Goal: Task Accomplishment & Management: Manage account settings

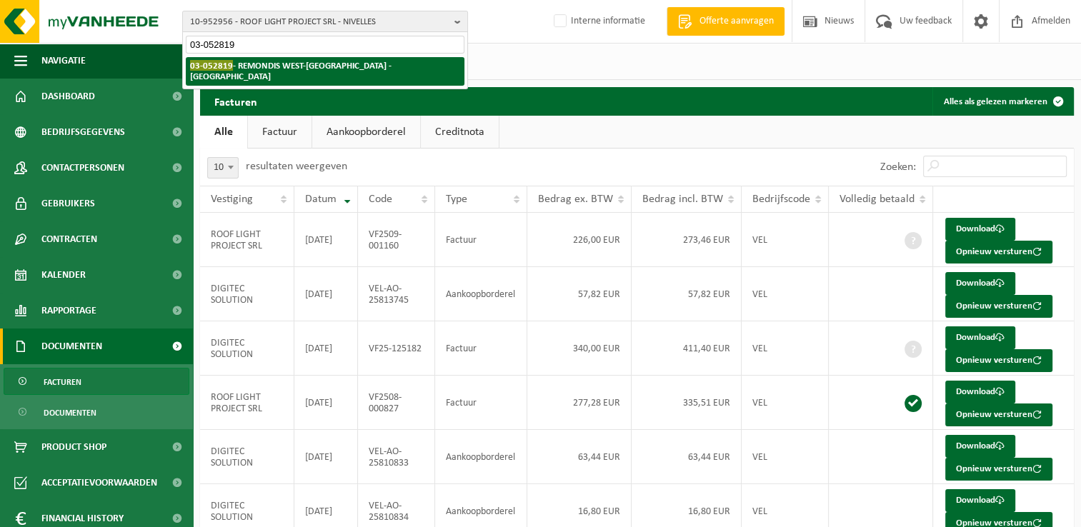
type input "03-052819"
click at [259, 69] on strong "03-052819 - REMONDIS [GEOGRAPHIC_DATA] - [GEOGRAPHIC_DATA]" at bounding box center [291, 70] width 202 height 21
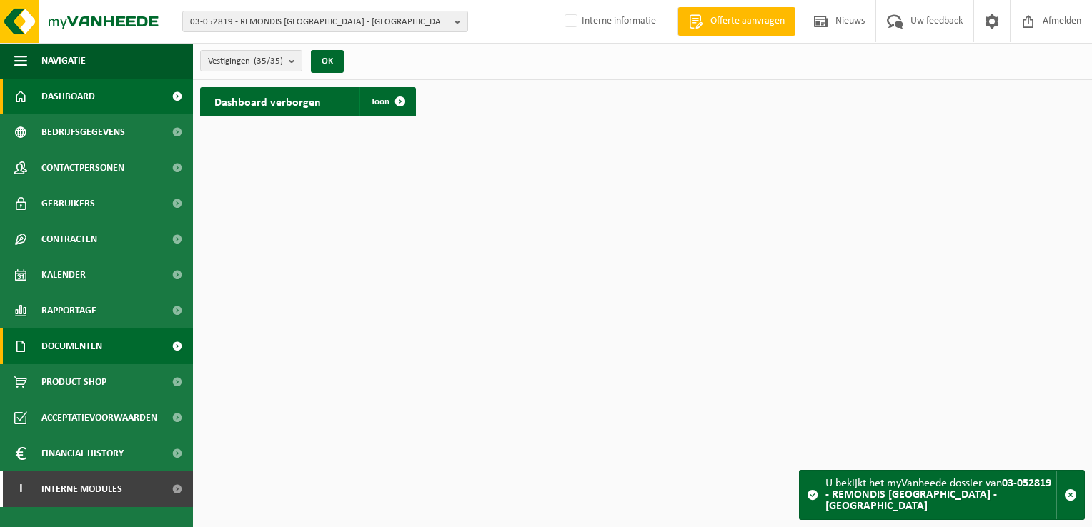
click at [61, 351] on span "Documenten" at bounding box center [71, 347] width 61 height 36
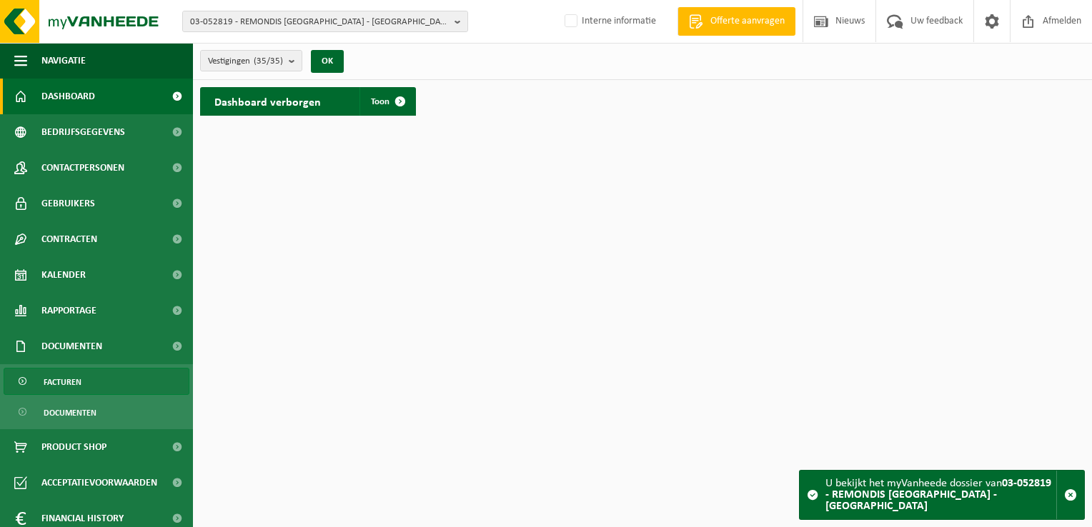
click at [74, 382] on span "Facturen" at bounding box center [63, 382] width 38 height 27
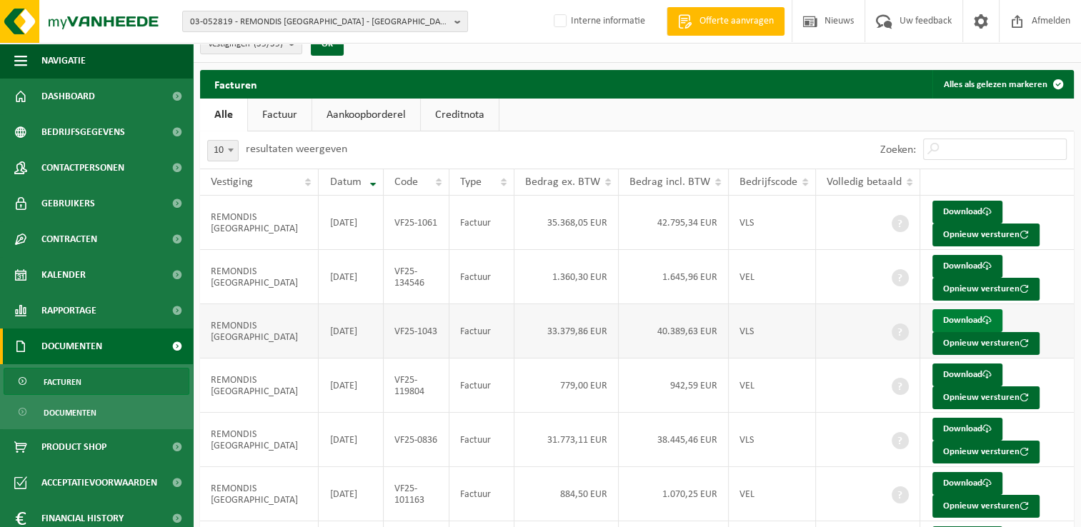
scroll to position [143, 0]
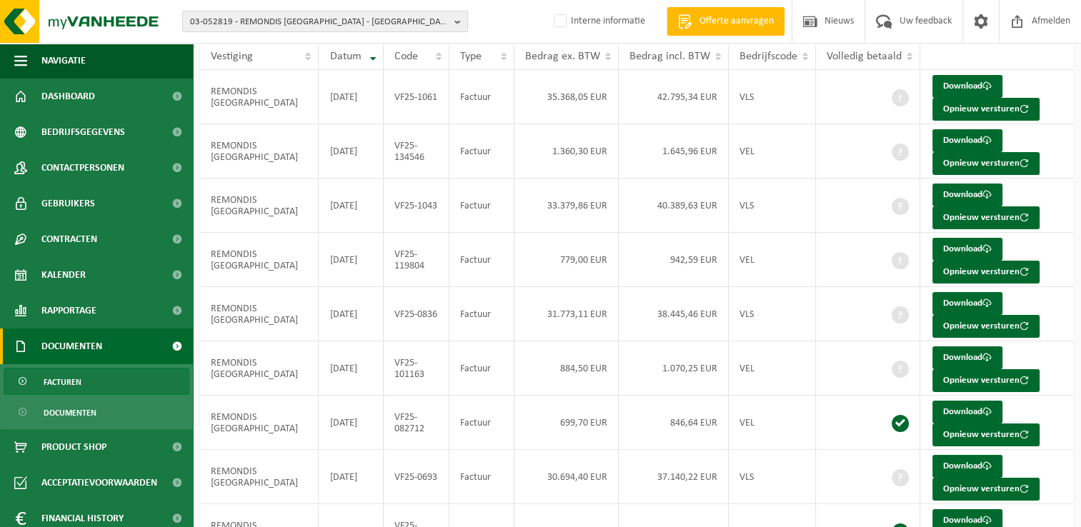
click at [262, 27] on span "03-052819 - REMONDIS WEST-VLAANDEREN - OOSTENDE" at bounding box center [319, 21] width 259 height 21
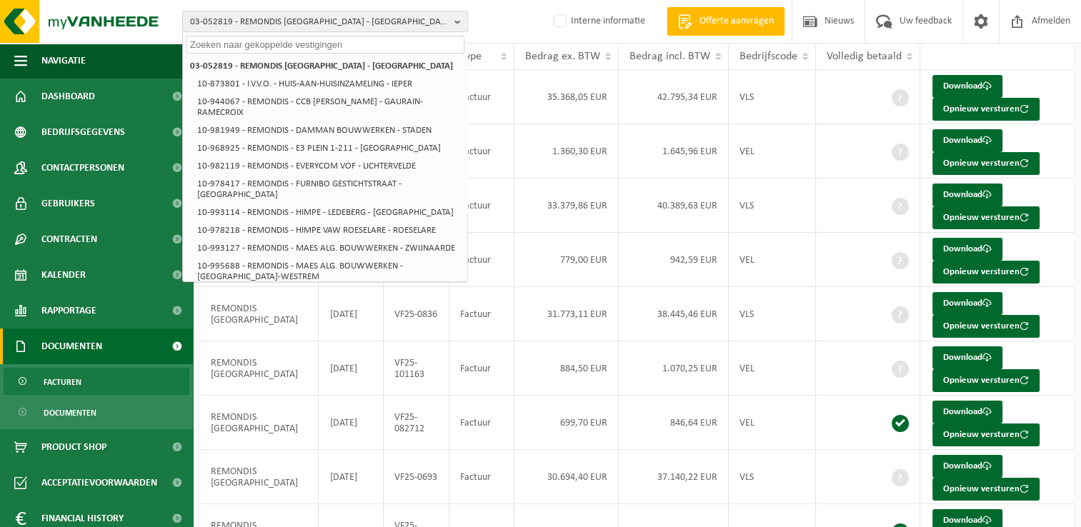
paste input "0838.611.322"
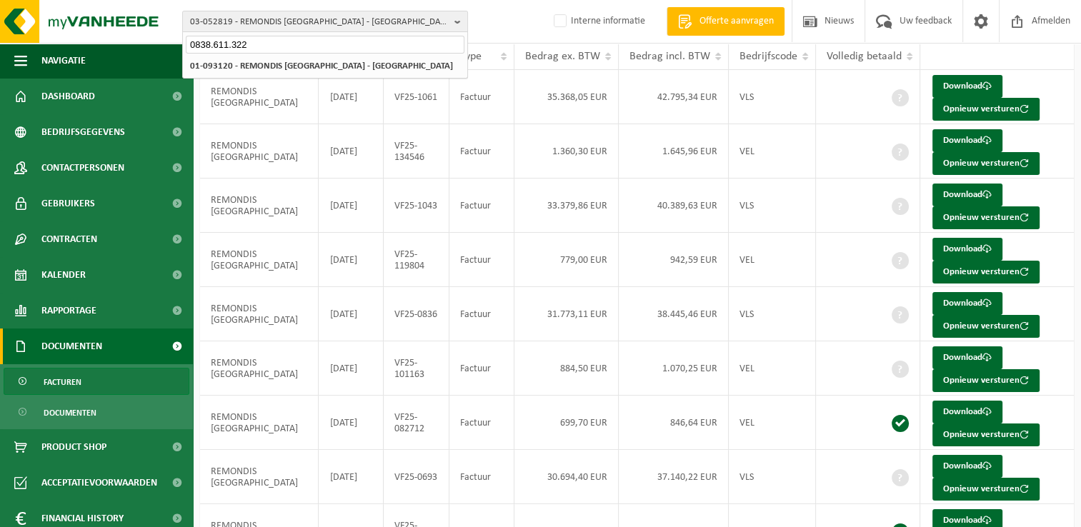
type input "0838.611.322"
click at [314, 24] on span "03-052819 - REMONDIS WEST-VLAANDEREN - OOSTENDE" at bounding box center [319, 21] width 259 height 21
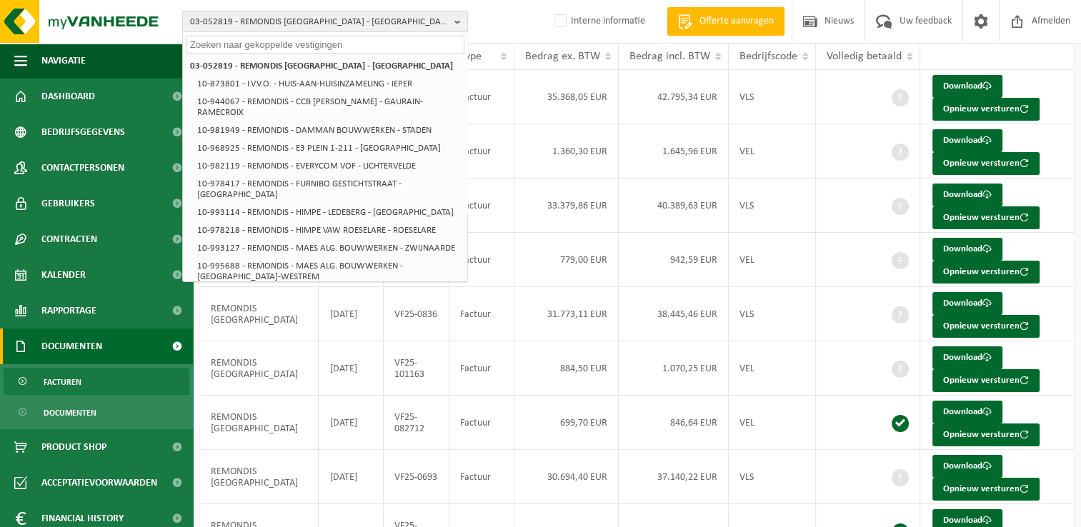
paste input "01-093120"
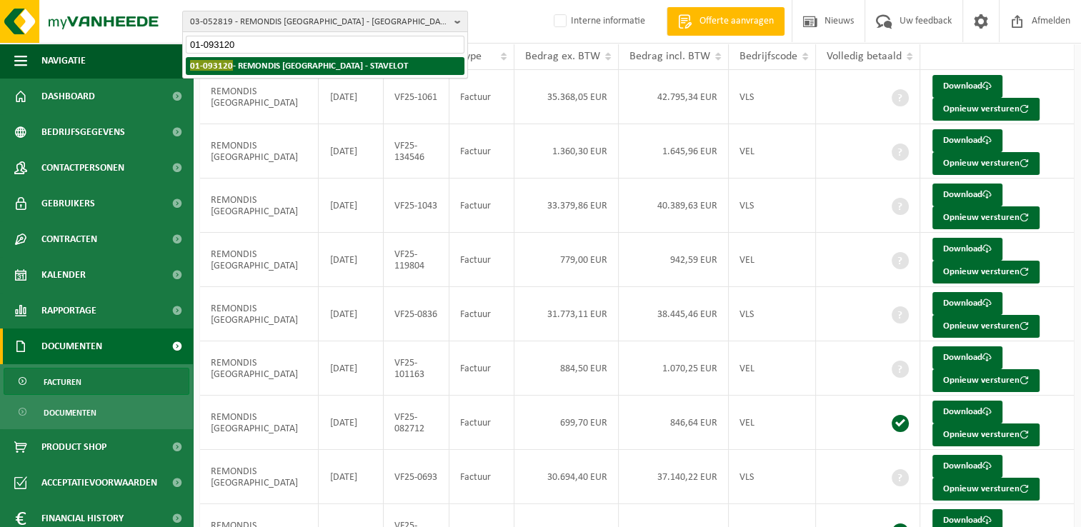
type input "01-093120"
click at [254, 64] on strong "01-093120 - REMONDIS BELGIEN - STAVELOT" at bounding box center [299, 65] width 218 height 11
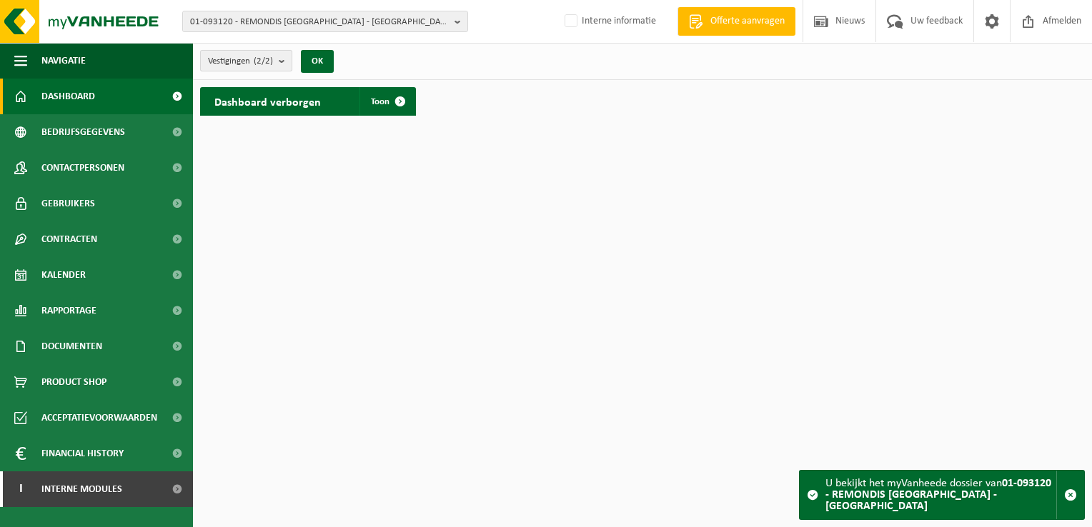
click at [254, 56] on span "Vestigingen (2/2)" at bounding box center [240, 61] width 65 height 21
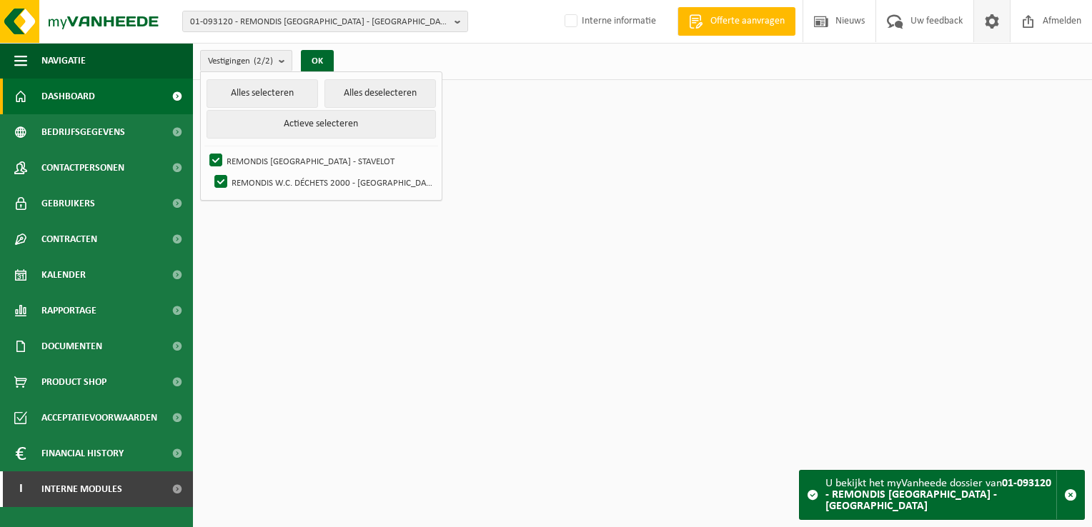
click at [989, 17] on span at bounding box center [991, 21] width 21 height 42
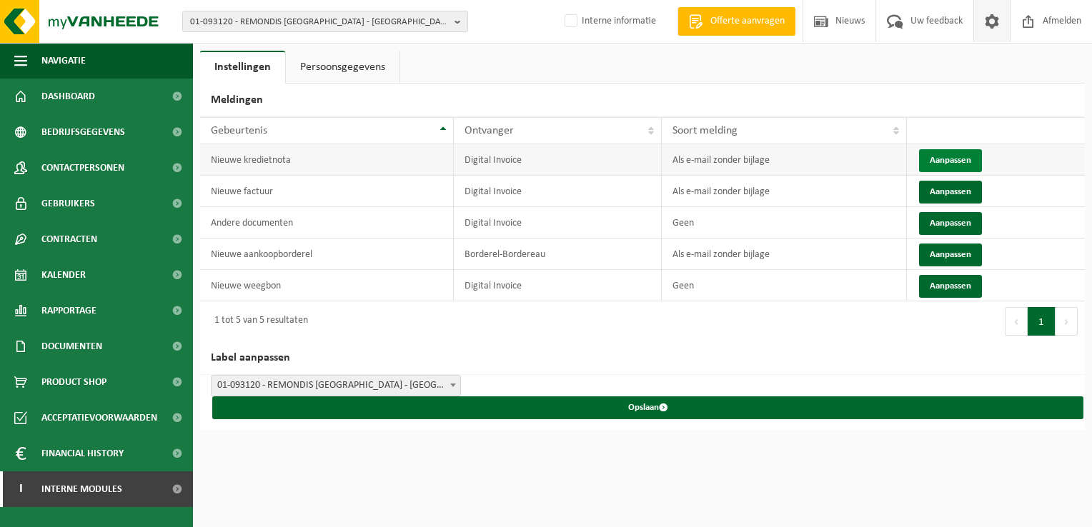
click at [961, 158] on button "Aanpassen" at bounding box center [950, 160] width 63 height 23
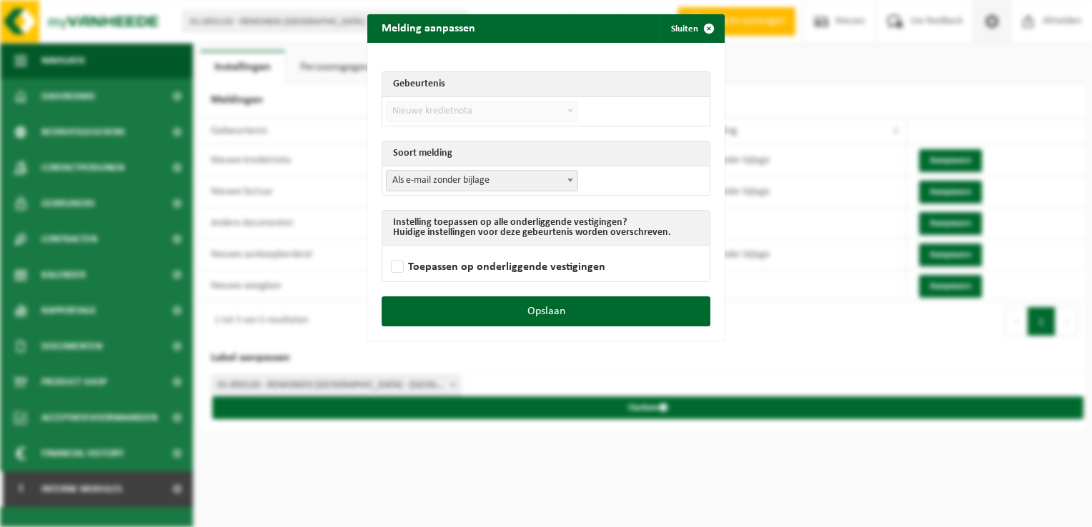
click at [482, 186] on span "Als e-mail zonder bijlage" at bounding box center [482, 181] width 191 height 20
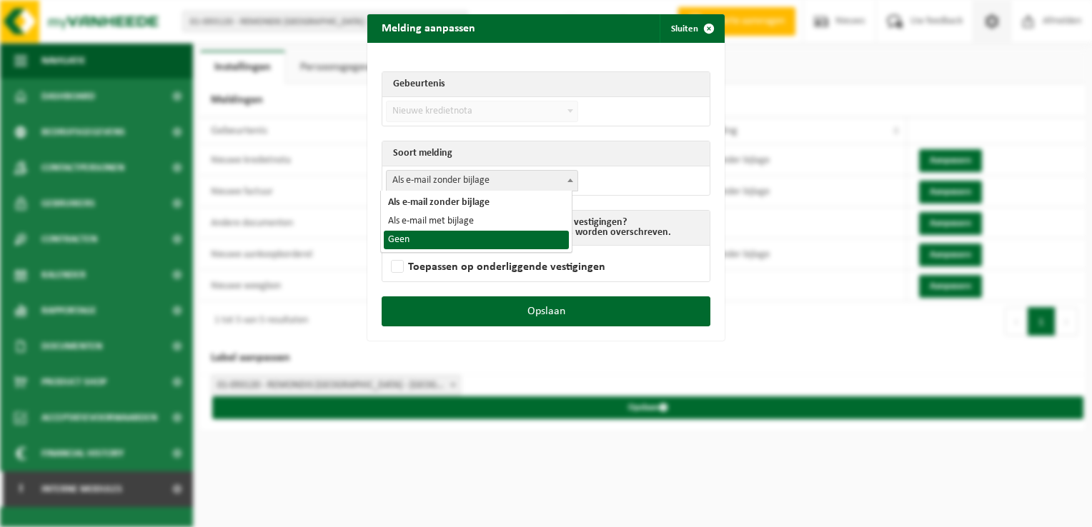
select select "1"
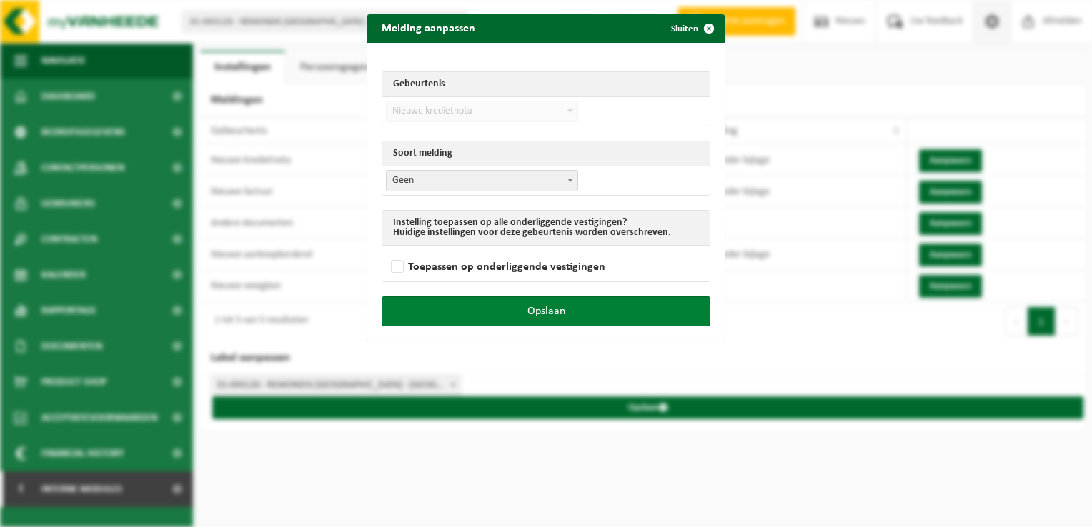
click at [558, 316] on button "Opslaan" at bounding box center [546, 312] width 329 height 30
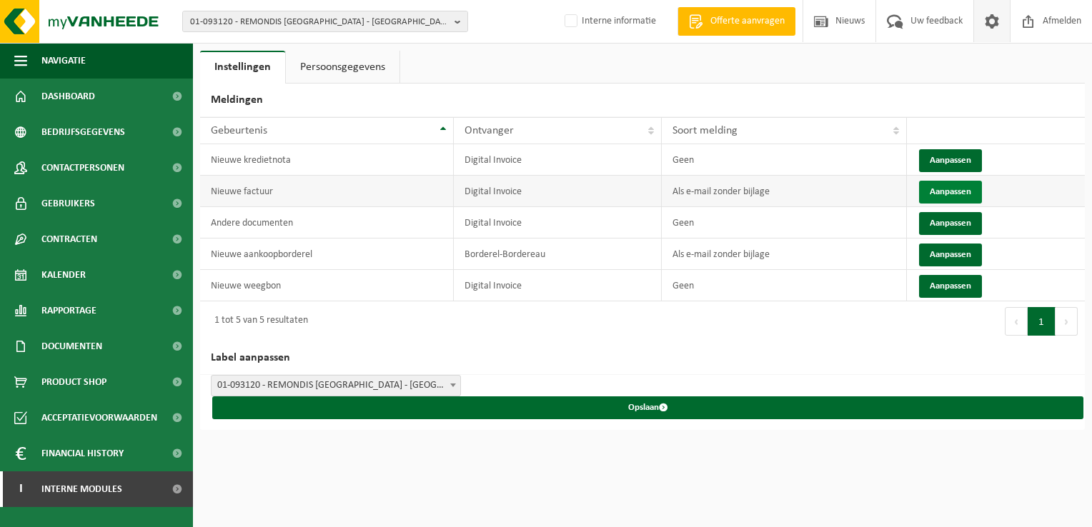
click at [951, 186] on button "Aanpassen" at bounding box center [950, 192] width 63 height 23
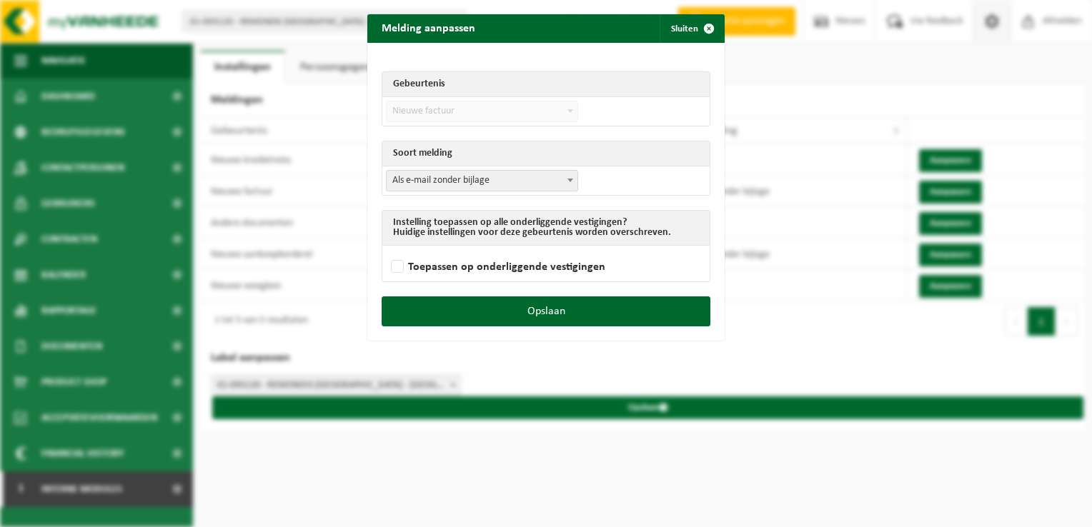
drag, startPoint x: 515, startPoint y: 182, endPoint x: 508, endPoint y: 187, distance: 8.6
click at [515, 182] on span "Als e-mail zonder bijlage" at bounding box center [482, 181] width 191 height 20
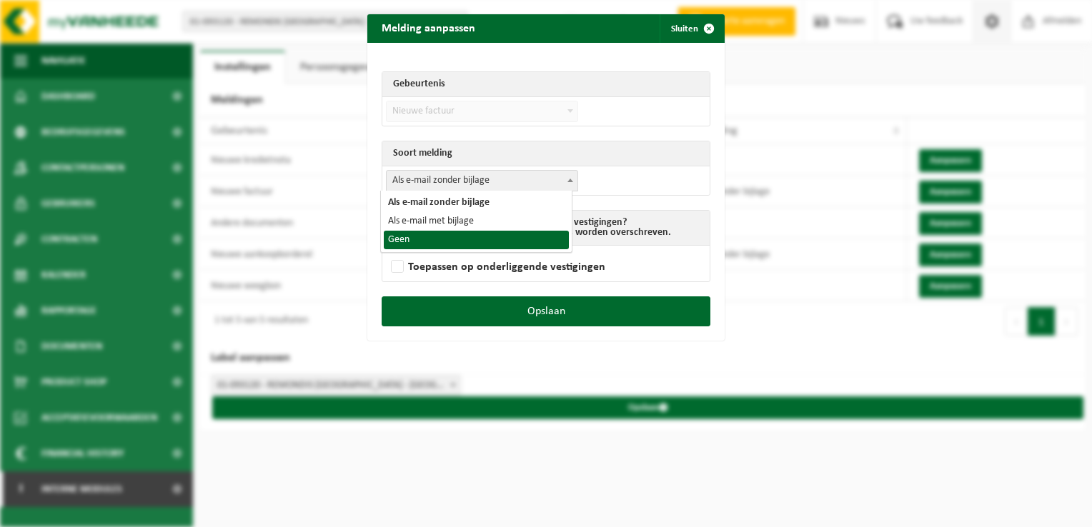
select select "1"
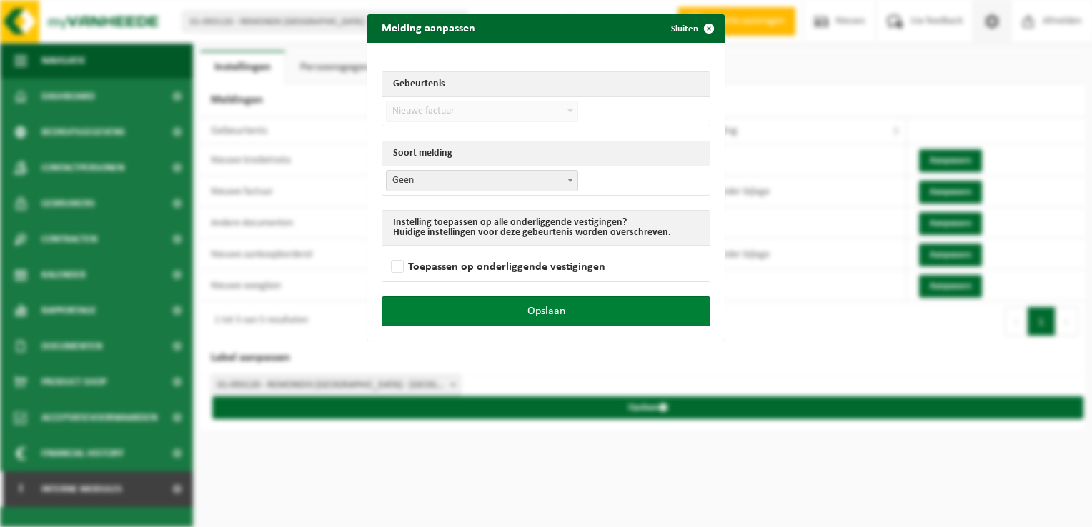
click at [591, 305] on button "Opslaan" at bounding box center [546, 312] width 329 height 30
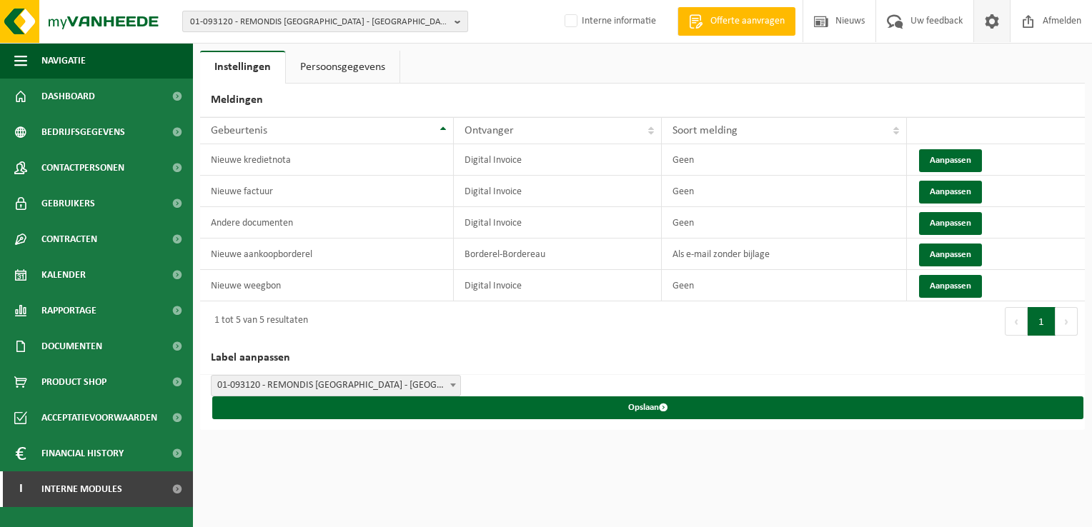
click at [327, 23] on span "01-093120 - REMONDIS BELGIEN - STAVELOT" at bounding box center [319, 21] width 259 height 21
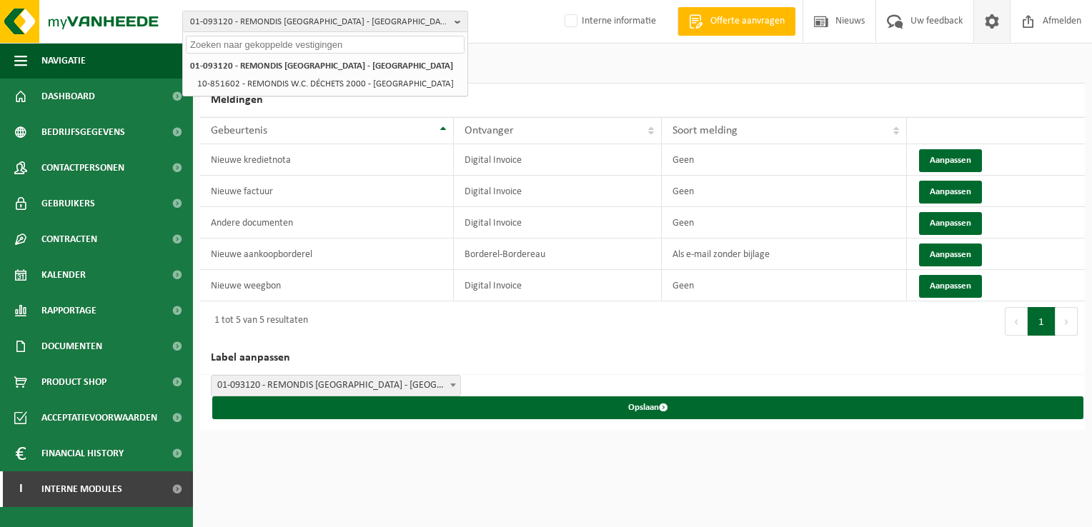
paste input "10-803126"
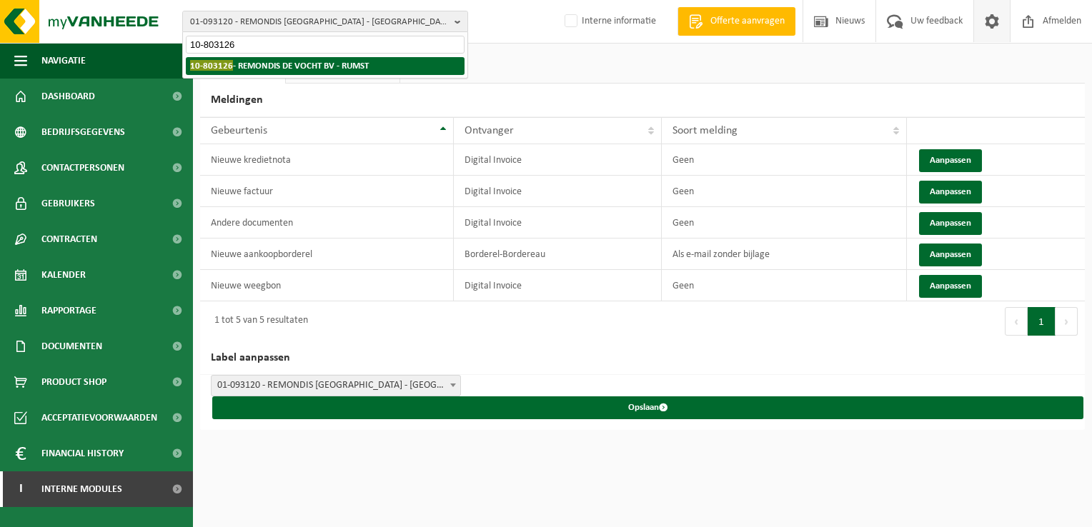
type input "10-803126"
click at [292, 67] on strong "10-803126 - REMONDIS DE VOCHT BV - RUMST" at bounding box center [279, 65] width 179 height 11
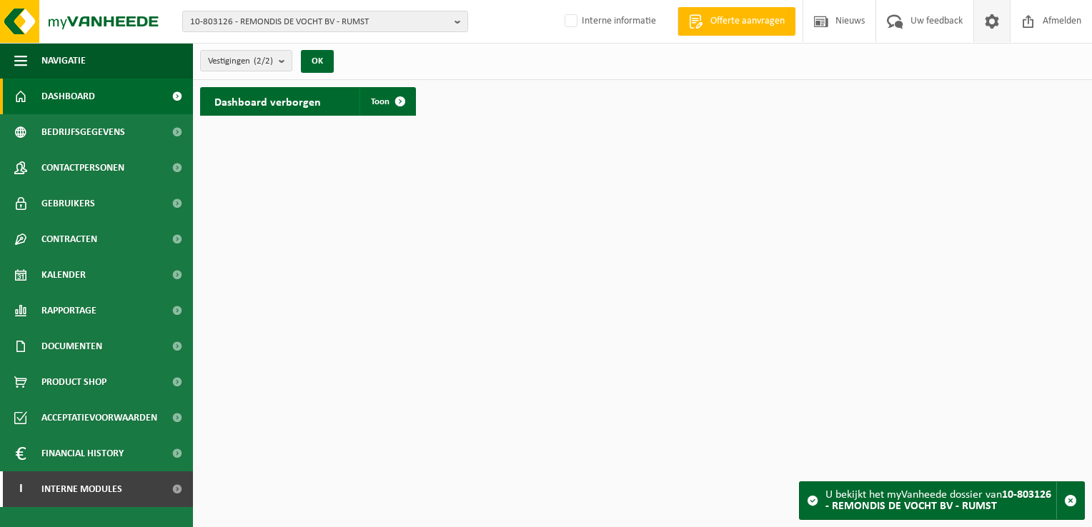
click at [984, 21] on span at bounding box center [991, 21] width 21 height 42
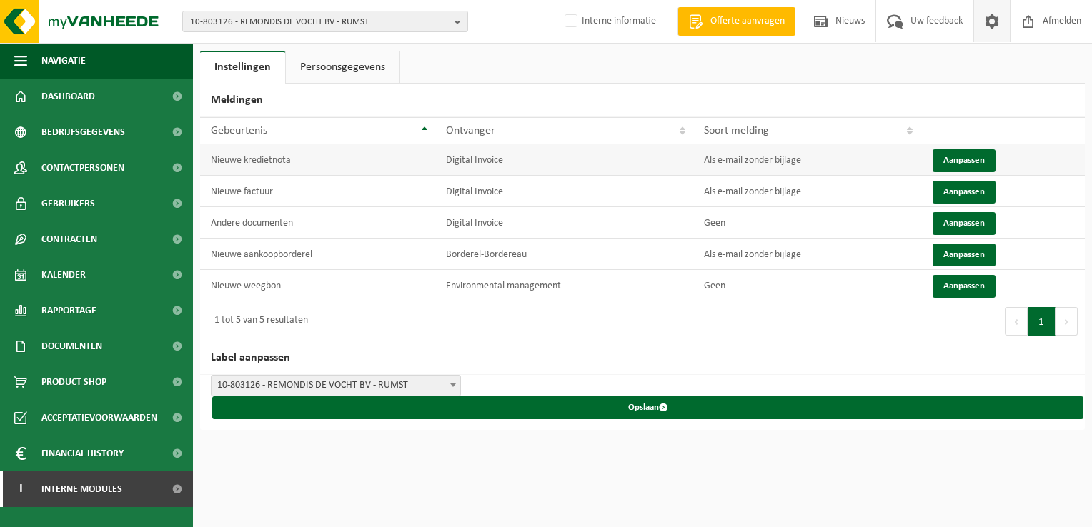
click at [926, 159] on td "Aanpassen" at bounding box center [1003, 159] width 164 height 31
click at [944, 159] on button "Aanpassen" at bounding box center [964, 160] width 63 height 23
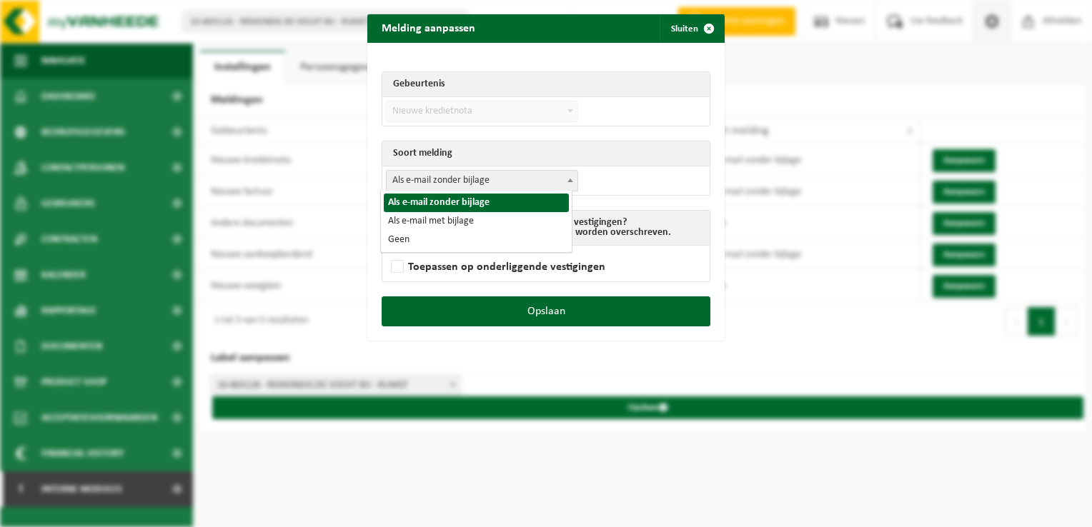
click at [448, 182] on span "Als e-mail zonder bijlage" at bounding box center [482, 181] width 191 height 20
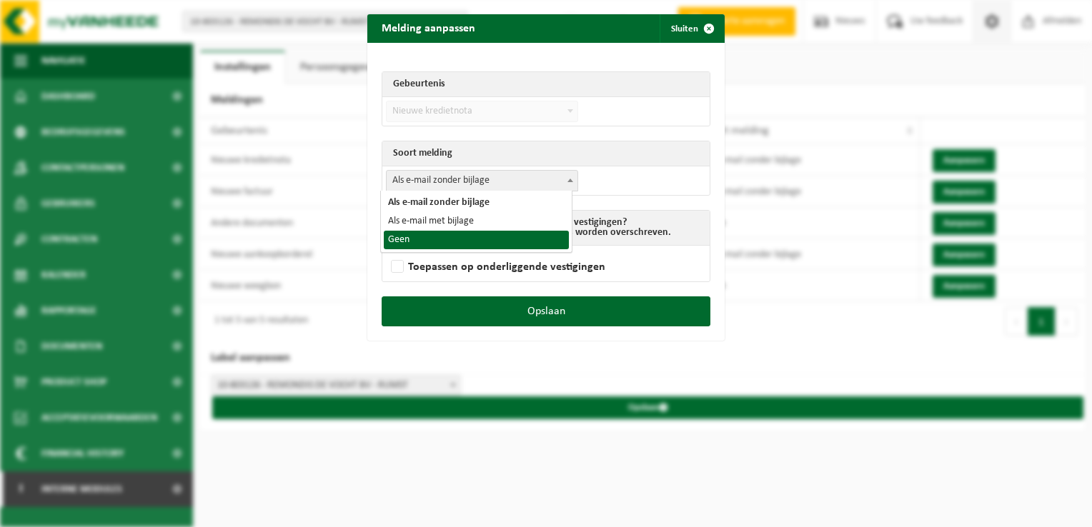
select select "1"
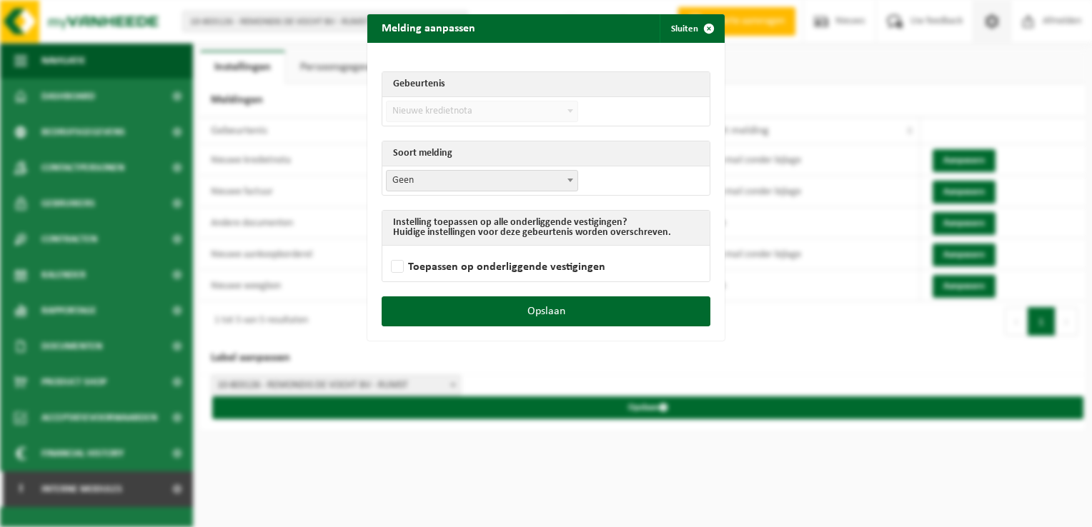
click at [569, 327] on div "Opslaan" at bounding box center [545, 319] width 357 height 44
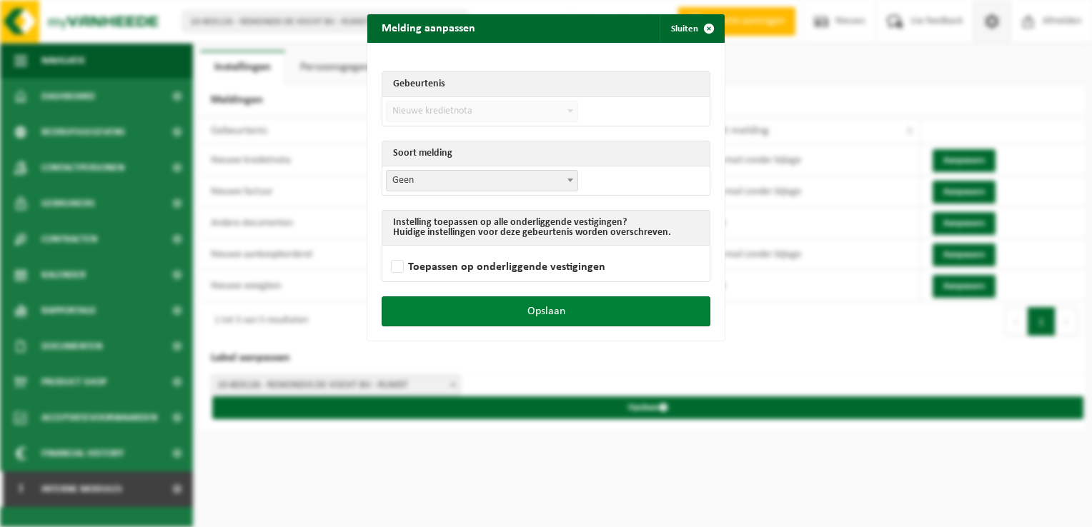
click at [560, 316] on button "Opslaan" at bounding box center [546, 312] width 329 height 30
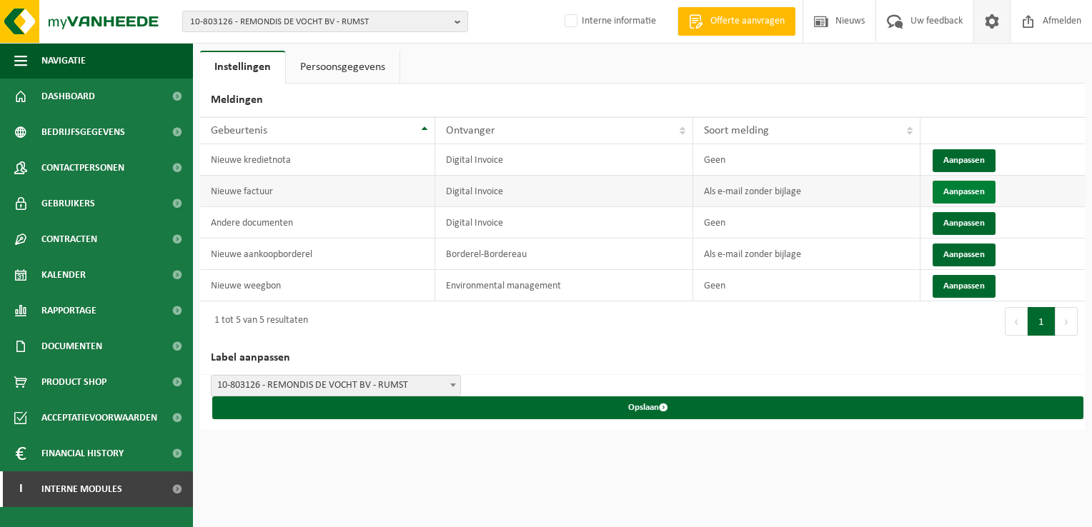
click at [952, 190] on button "Aanpassen" at bounding box center [964, 192] width 63 height 23
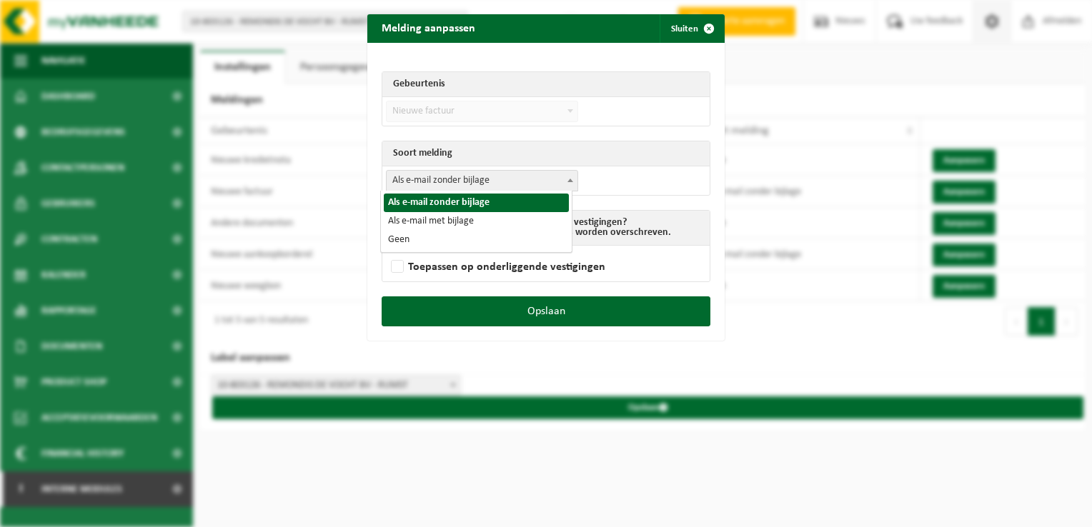
click at [517, 171] on span "Als e-mail zonder bijlage" at bounding box center [482, 181] width 191 height 20
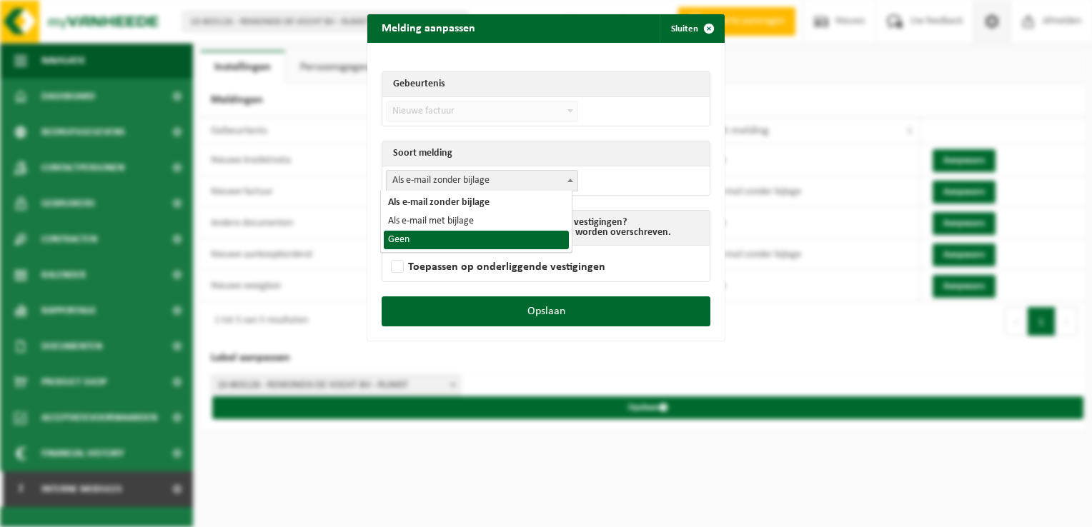
select select "1"
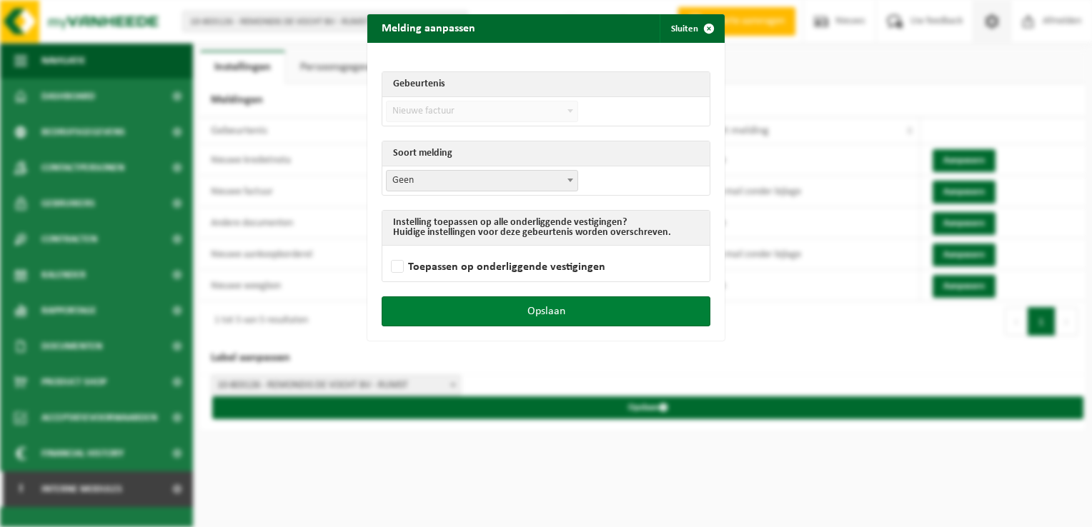
click at [609, 313] on button "Opslaan" at bounding box center [546, 312] width 329 height 30
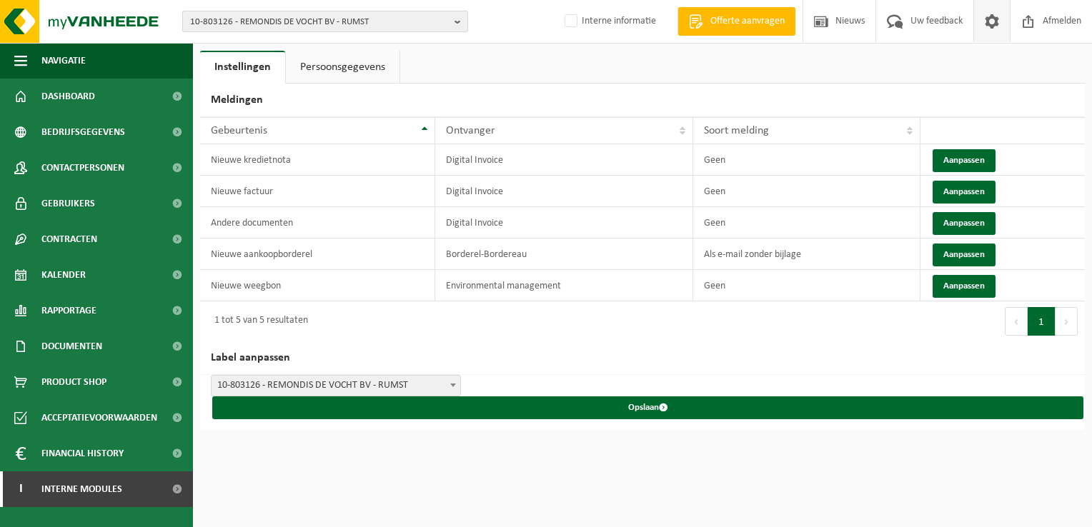
click at [368, 24] on span "10-803126 - REMONDIS DE VOCHT BV - RUMST" at bounding box center [319, 21] width 259 height 21
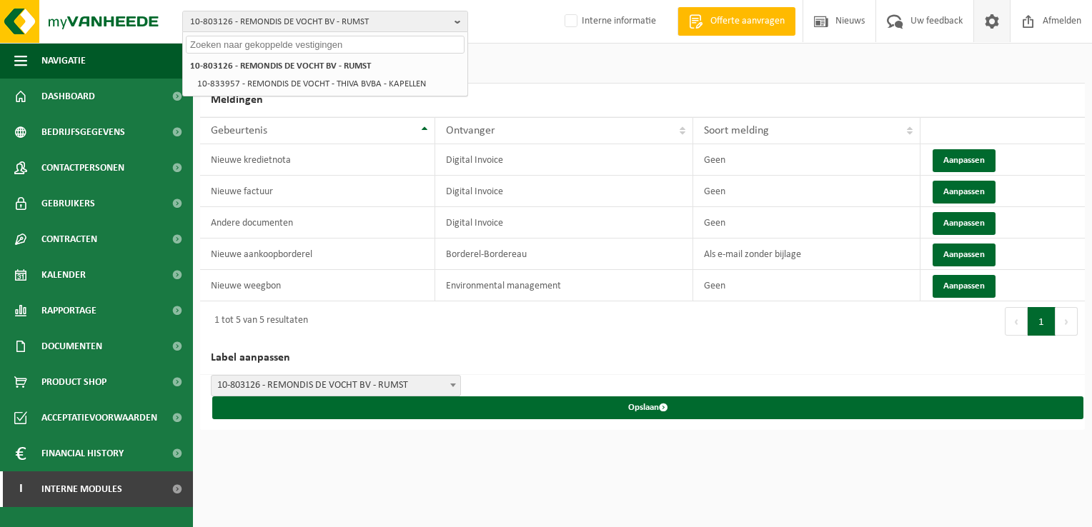
paste input "01-055841"
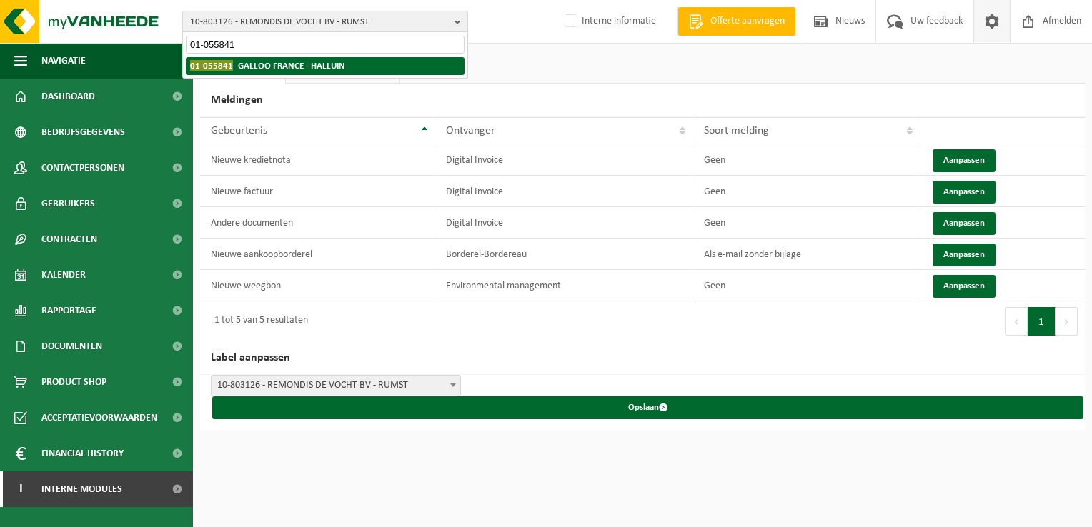
type input "01-055841"
click at [287, 73] on li "01-055841 - GALLOO FRANCE - HALLUIN" at bounding box center [325, 66] width 279 height 18
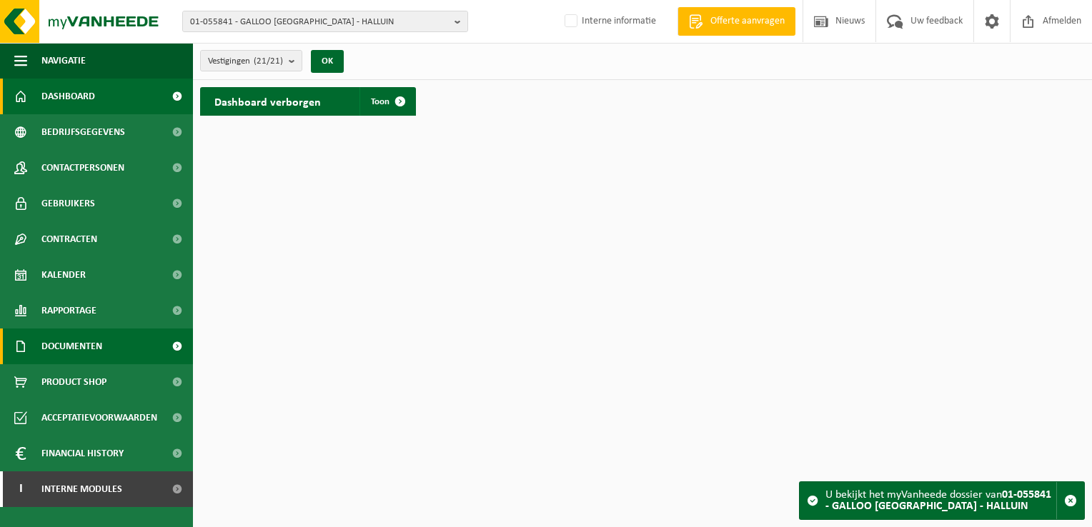
click at [92, 344] on span "Documenten" at bounding box center [71, 347] width 61 height 36
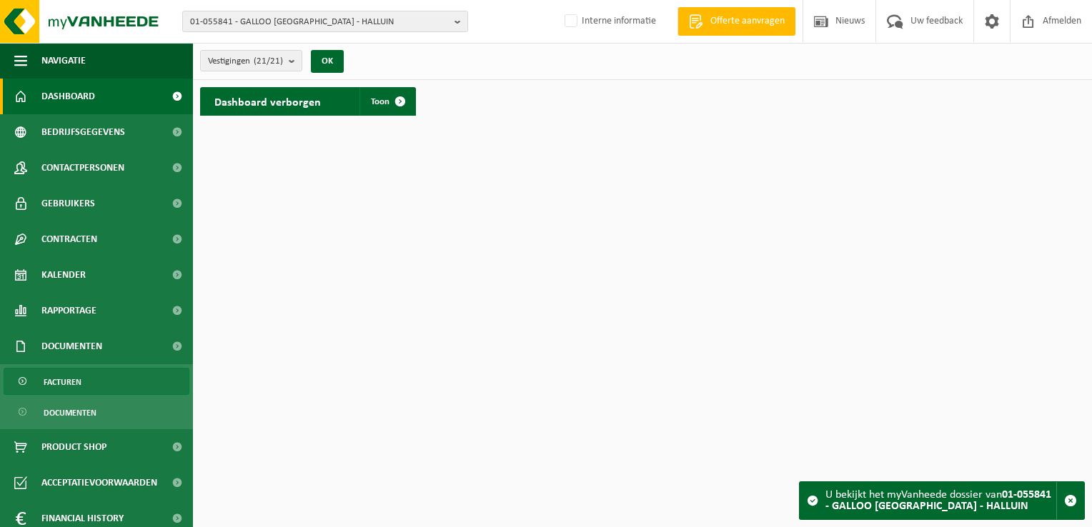
click at [87, 376] on link "Facturen" at bounding box center [97, 381] width 186 height 27
